Goal: Navigation & Orientation: Understand site structure

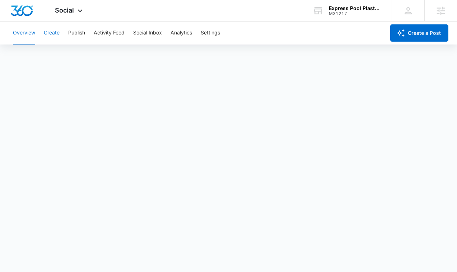
click at [55, 34] on button "Create" at bounding box center [52, 33] width 16 height 23
click at [65, 51] on button "Approvals" at bounding box center [70, 55] width 24 height 20
click at [70, 30] on button "Publish" at bounding box center [76, 33] width 17 height 23
click at [56, 52] on button "Schedules" at bounding box center [55, 55] width 24 height 20
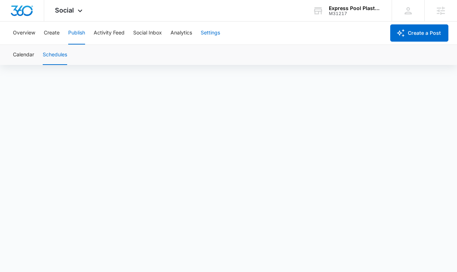
click at [206, 34] on button "Settings" at bounding box center [210, 33] width 19 height 23
click at [76, 30] on button "Publish" at bounding box center [76, 33] width 17 height 23
click at [52, 51] on button "Schedules" at bounding box center [55, 55] width 24 height 20
click at [156, 32] on button "Social Inbox" at bounding box center [147, 33] width 29 height 23
click at [77, 34] on button "Publish" at bounding box center [76, 33] width 17 height 23
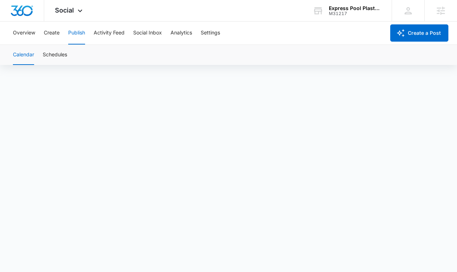
scroll to position [5, 0]
click at [64, 56] on button "Schedules" at bounding box center [55, 55] width 24 height 20
click at [51, 33] on button "Create" at bounding box center [52, 33] width 16 height 23
click at [73, 30] on button "Publish" at bounding box center [76, 33] width 17 height 23
click at [52, 52] on button "Schedules" at bounding box center [55, 55] width 24 height 20
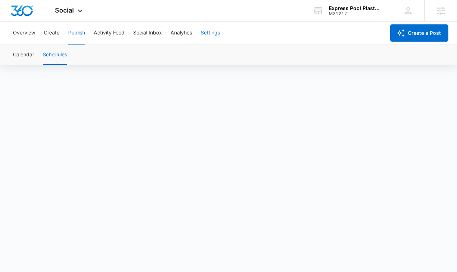
click at [209, 33] on button "Settings" at bounding box center [210, 33] width 19 height 23
click at [154, 33] on button "Social Inbox" at bounding box center [147, 33] width 29 height 23
click at [51, 31] on button "Create" at bounding box center [52, 33] width 16 height 23
click at [73, 28] on button "Publish" at bounding box center [76, 33] width 17 height 23
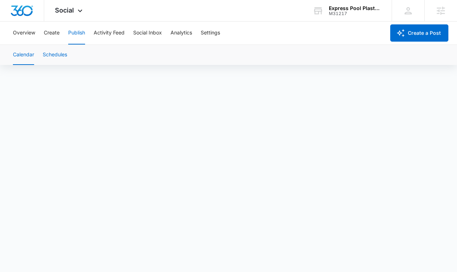
click at [53, 55] on button "Schedules" at bounding box center [55, 55] width 24 height 20
click at [217, 31] on button "Settings" at bounding box center [210, 33] width 19 height 23
click at [74, 40] on button "Publish" at bounding box center [76, 33] width 17 height 23
click at [53, 51] on button "Schedules" at bounding box center [55, 55] width 24 height 20
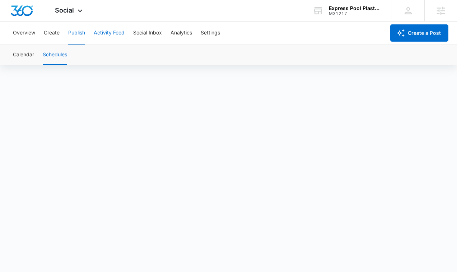
click at [112, 31] on button "Activity Feed" at bounding box center [109, 33] width 31 height 23
click at [111, 58] on button "Mentions" at bounding box center [112, 55] width 22 height 20
click at [69, 56] on button "Direct Messages" at bounding box center [72, 55] width 40 height 20
click at [79, 34] on button "Publish" at bounding box center [76, 33] width 17 height 23
click at [47, 33] on button "Create" at bounding box center [52, 33] width 16 height 23
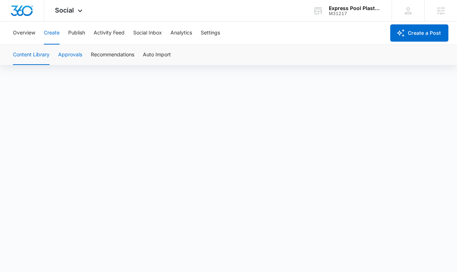
click at [78, 57] on button "Approvals" at bounding box center [70, 55] width 24 height 20
click at [44, 51] on button "Content Library" at bounding box center [31, 55] width 37 height 20
